Goal: Information Seeking & Learning: Learn about a topic

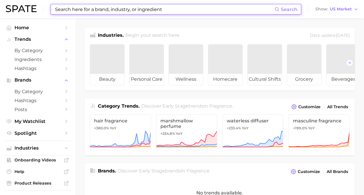
click at [135, 9] on input at bounding box center [164, 9] width 220 height 10
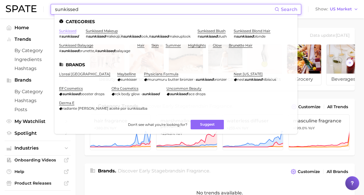
type input "sunkissed"
click at [66, 32] on link "sunkissed" at bounding box center [67, 31] width 17 height 4
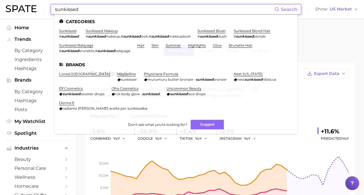
drag, startPoint x: 84, startPoint y: 9, endPoint x: 28, endPoint y: 5, distance: 56.0
click at [28, 5] on div "sunkissed Search Categories sunkissed # sunkissed sunkissed makeup # sunkissed …" at bounding box center [182, 9] width 352 height 19
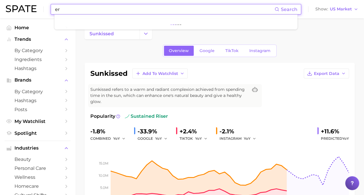
type input "e"
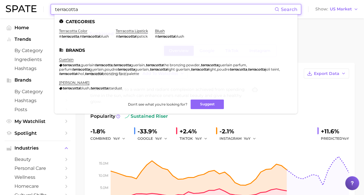
type input "terracotta"
click at [80, 28] on ul "Categories terracotta color # terracotta , # terracotta blush terracotta lipsti…" at bounding box center [175, 63] width 243 height 99
click at [81, 31] on link "terracotta color" at bounding box center [73, 31] width 28 height 4
